Goal: Task Accomplishment & Management: Complete application form

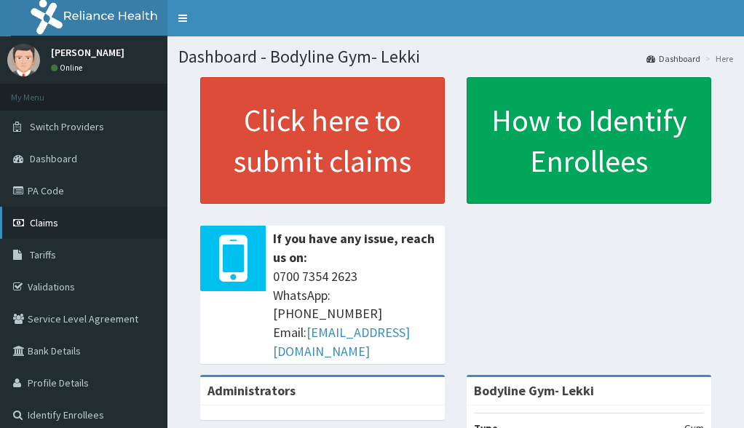
click at [76, 221] on link "Claims" at bounding box center [83, 223] width 167 height 32
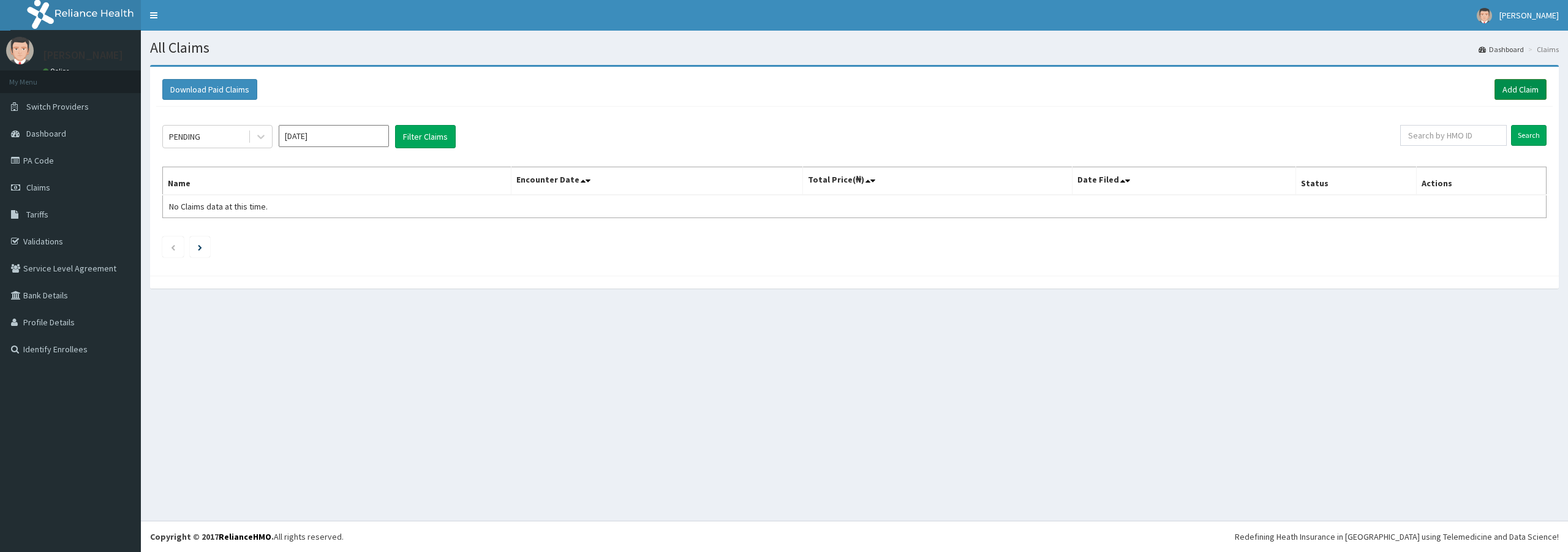
click at [1536, 86] on link "Add Claim" at bounding box center [1521, 89] width 52 height 21
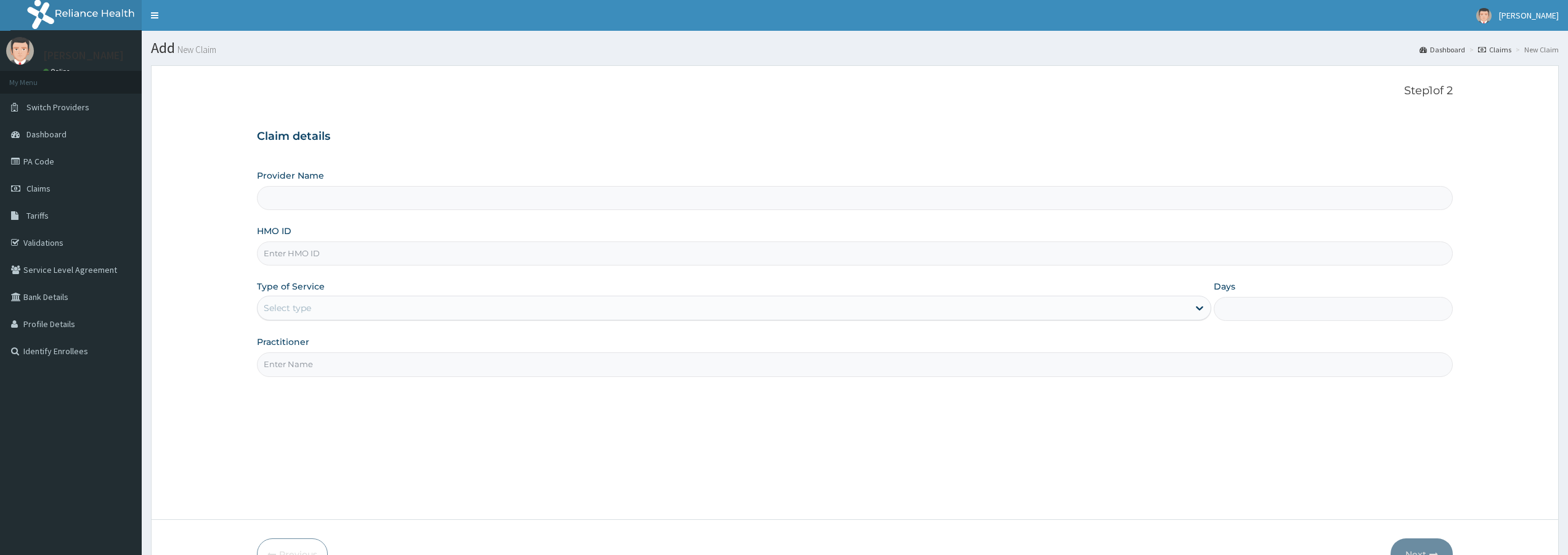
click at [321, 256] on input "HMO ID" at bounding box center [855, 253] width 1196 height 24
type input "Bodyline Gym- Lekki"
type input "1"
type input "ENP/11627/A"
click at [356, 373] on input "Practitioner" at bounding box center [855, 364] width 1196 height 24
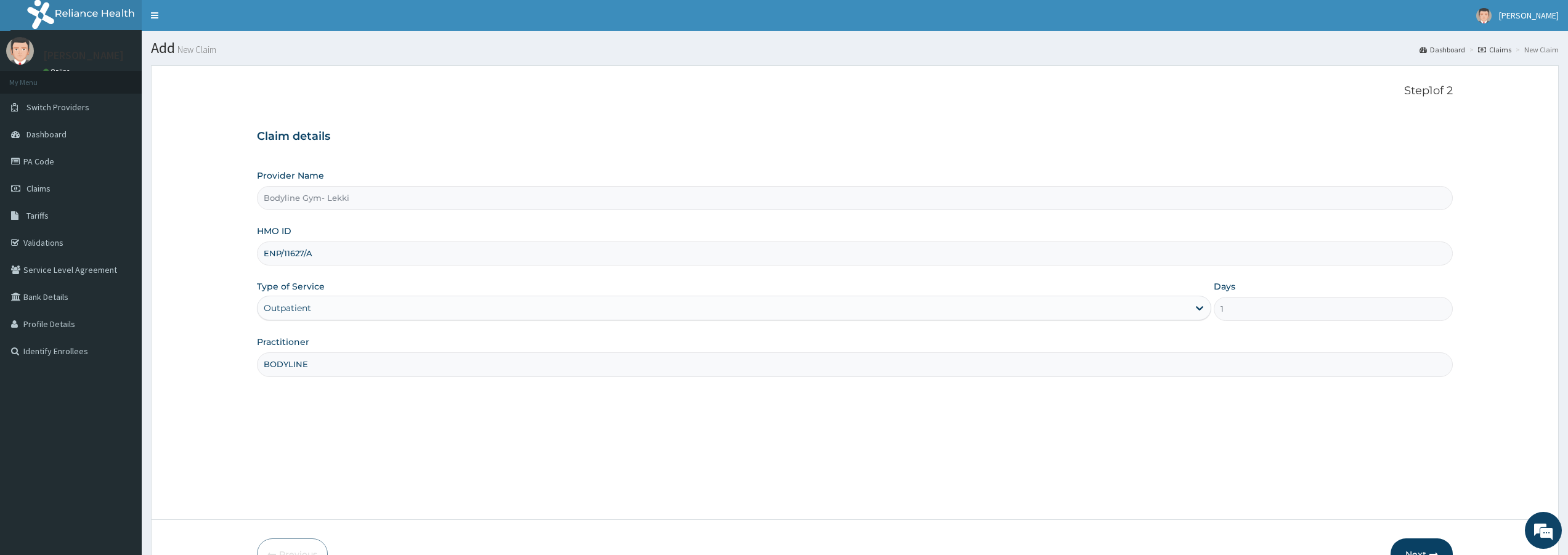
type input "BODYLINE"
click at [1434, 547] on button "Next" at bounding box center [1422, 554] width 63 height 32
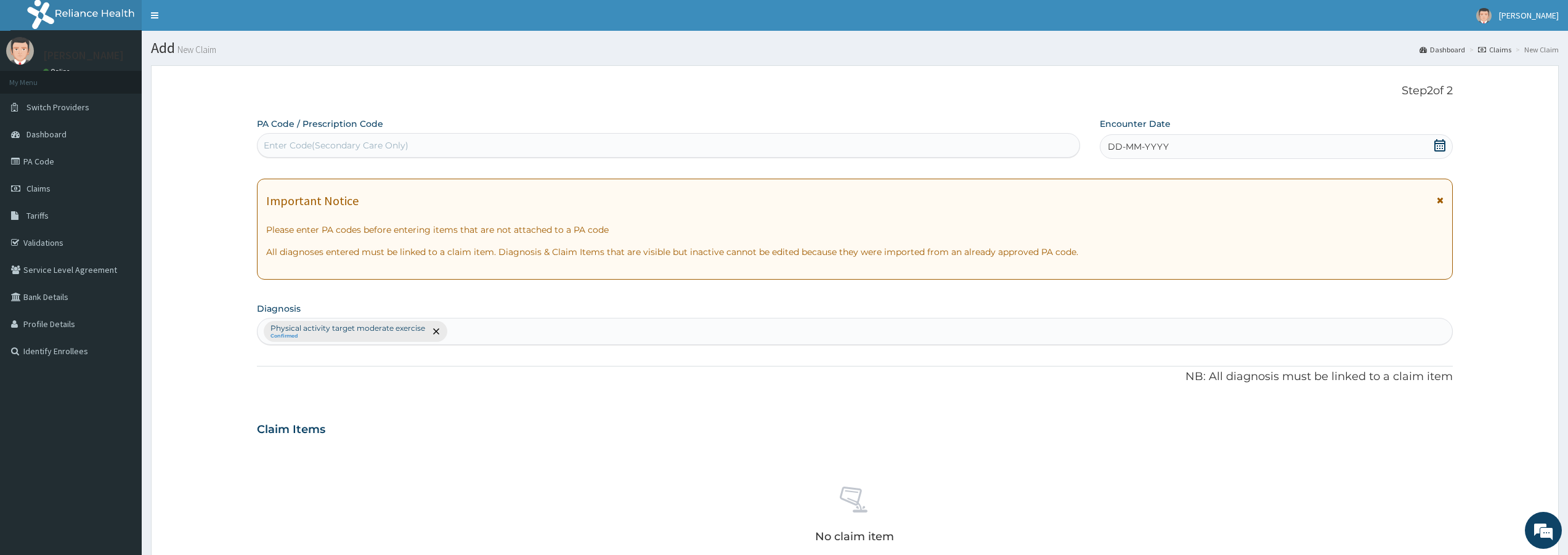
click at [479, 145] on div "Enter Code(Secondary Care Only)" at bounding box center [668, 145] width 822 height 19
type input "PA/A7AAA4"
click at [1151, 146] on span "DD-MM-YYYY" at bounding box center [1139, 146] width 61 height 13
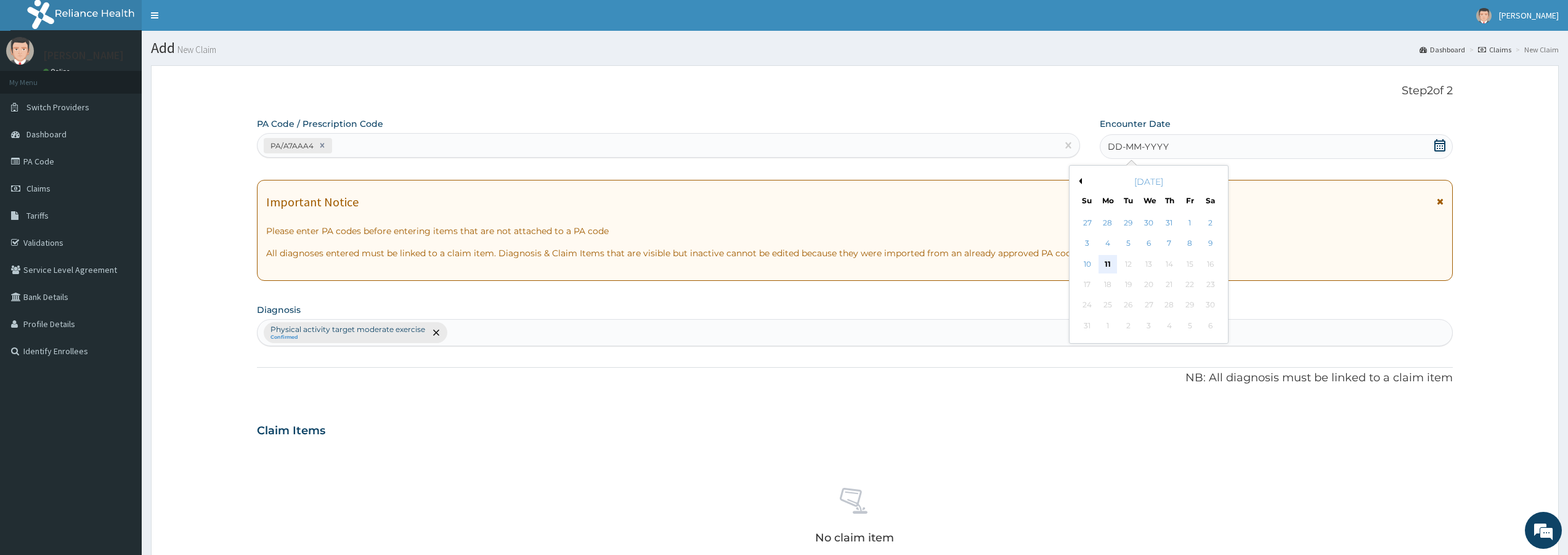
click at [1107, 260] on div "11" at bounding box center [1108, 264] width 19 height 19
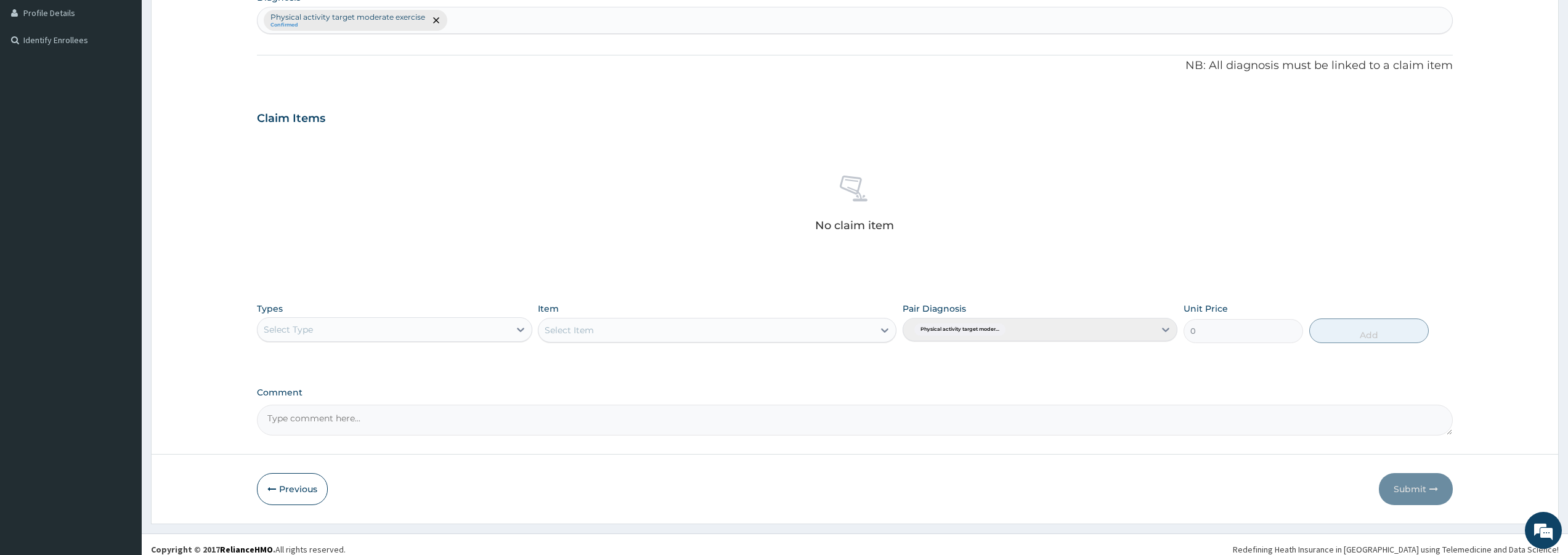
scroll to position [321, 0]
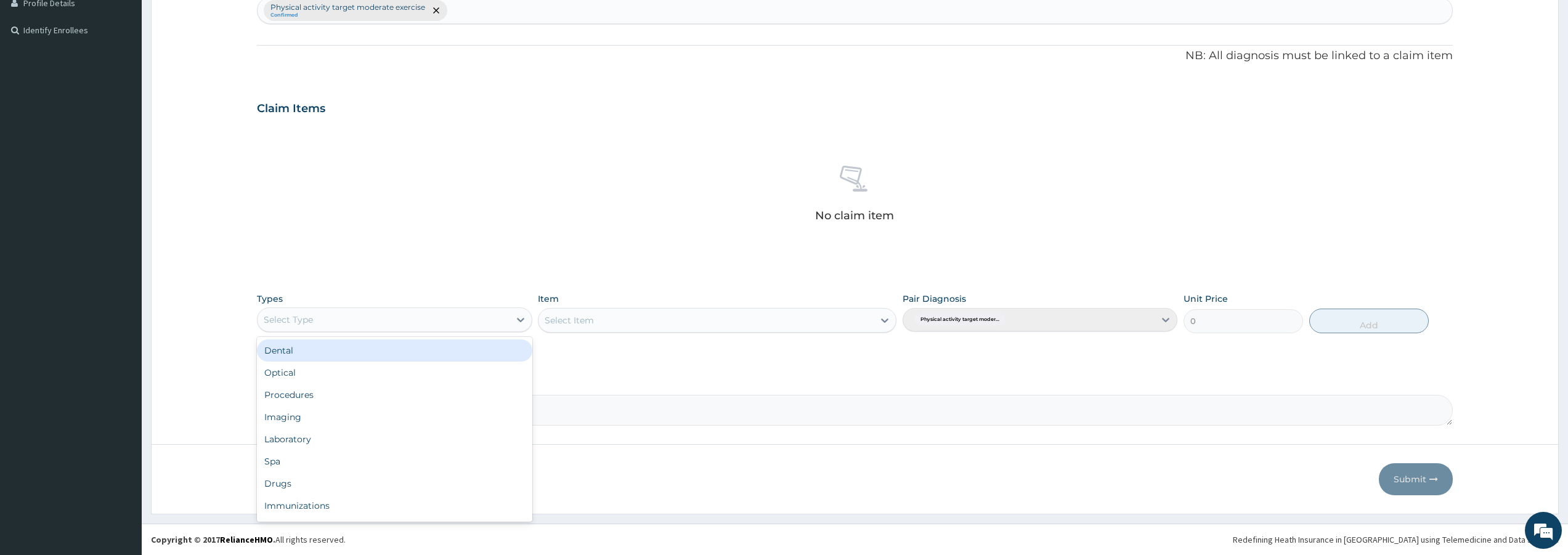
click at [488, 321] on div "Select Type" at bounding box center [383, 319] width 251 height 19
type input "GYM"
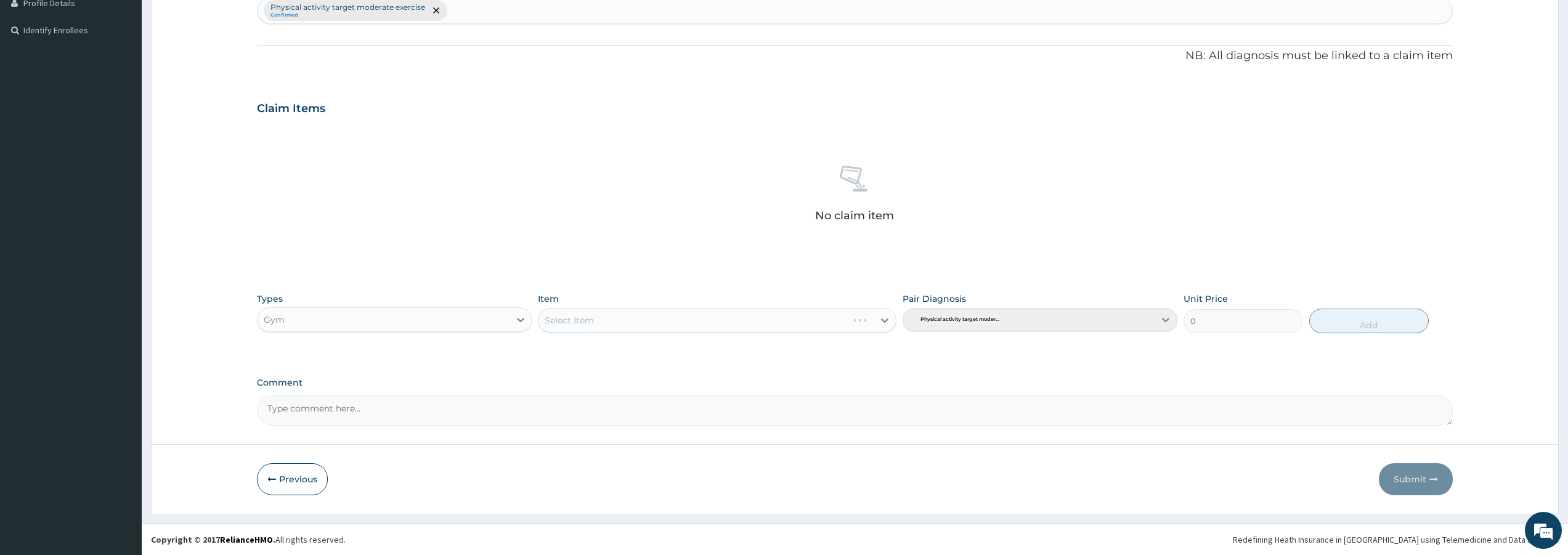
scroll to position [0, 0]
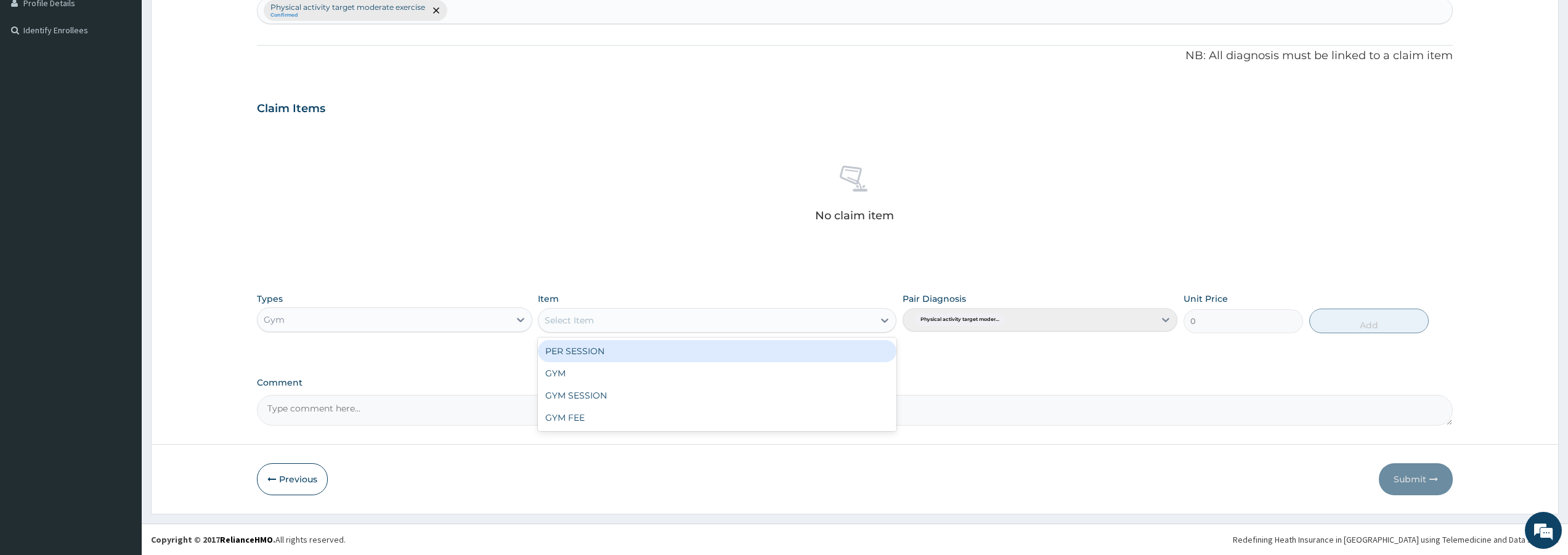
click at [631, 326] on div "Select Item" at bounding box center [706, 320] width 335 height 19
type input "GYM"
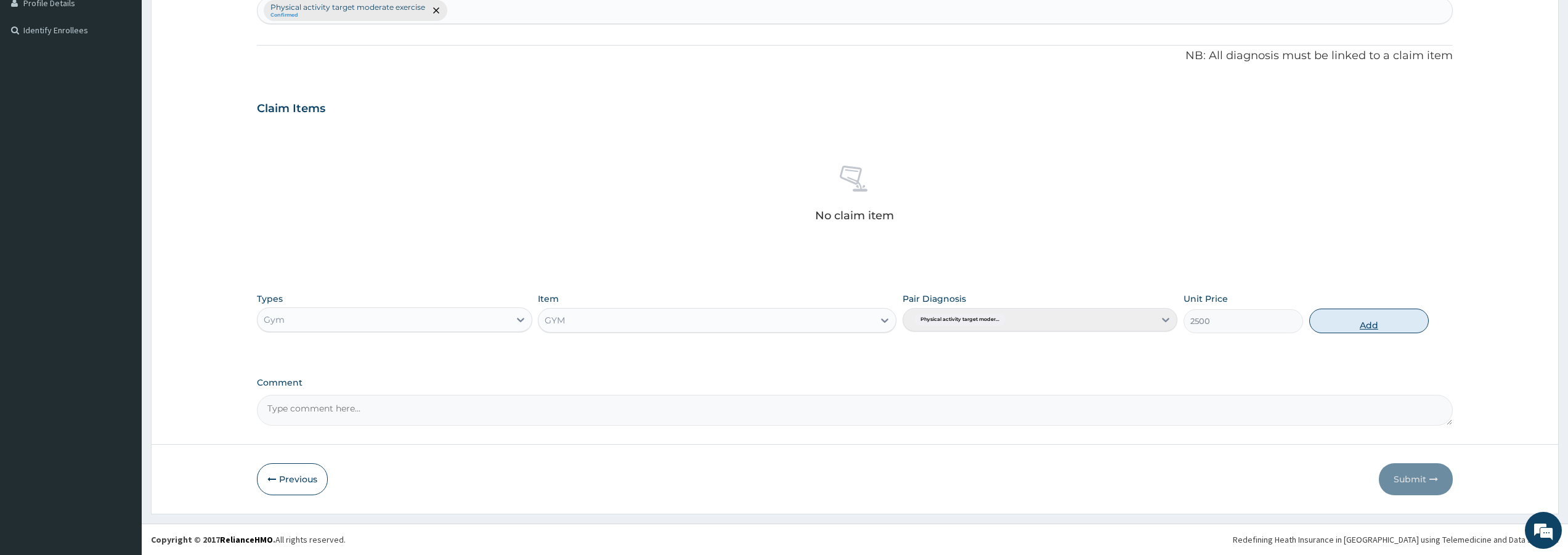
drag, startPoint x: 1409, startPoint y: 327, endPoint x: 1399, endPoint y: 382, distance: 55.9
click at [1408, 327] on button "Add" at bounding box center [1369, 321] width 119 height 25
type input "0"
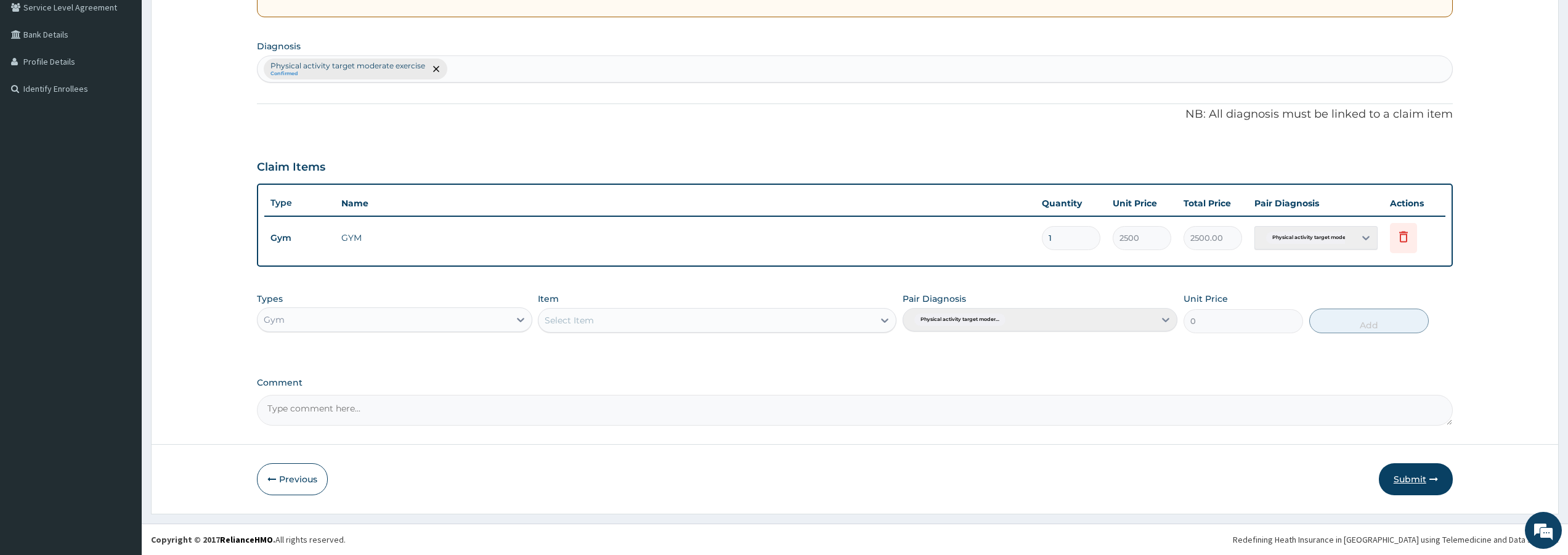
click at [1421, 479] on button "Submit" at bounding box center [1416, 479] width 74 height 32
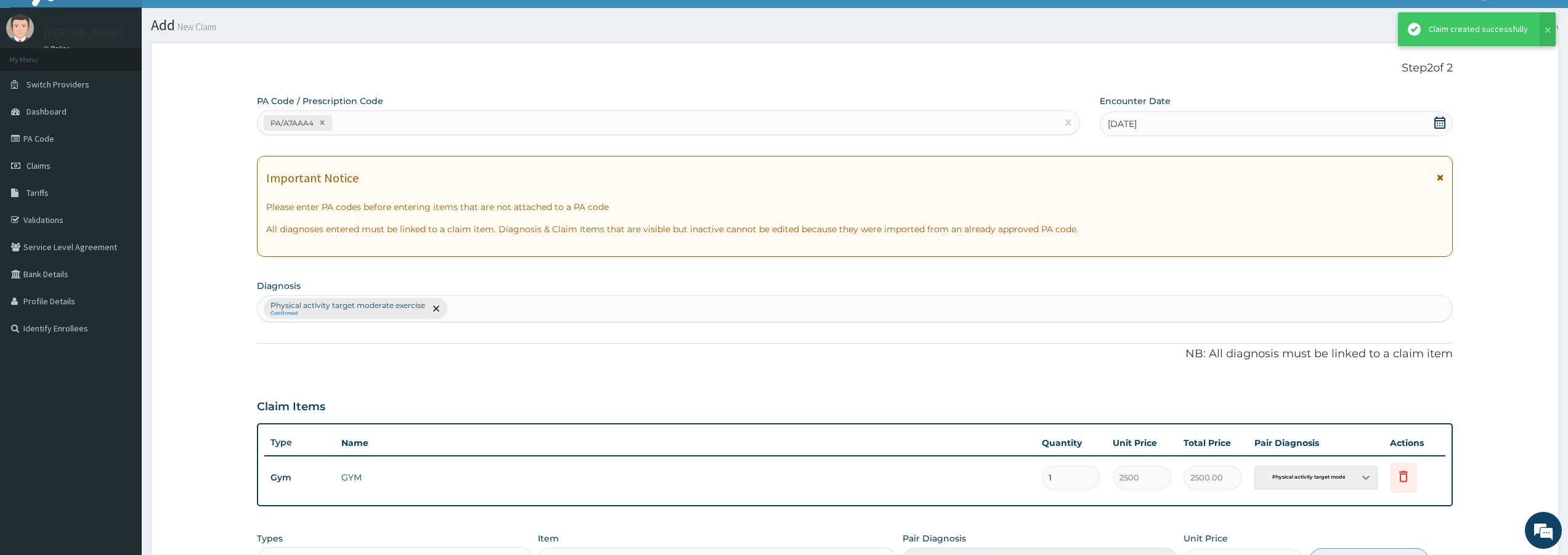
scroll to position [262, 0]
